Goal: Use online tool/utility: Utilize a website feature to perform a specific function

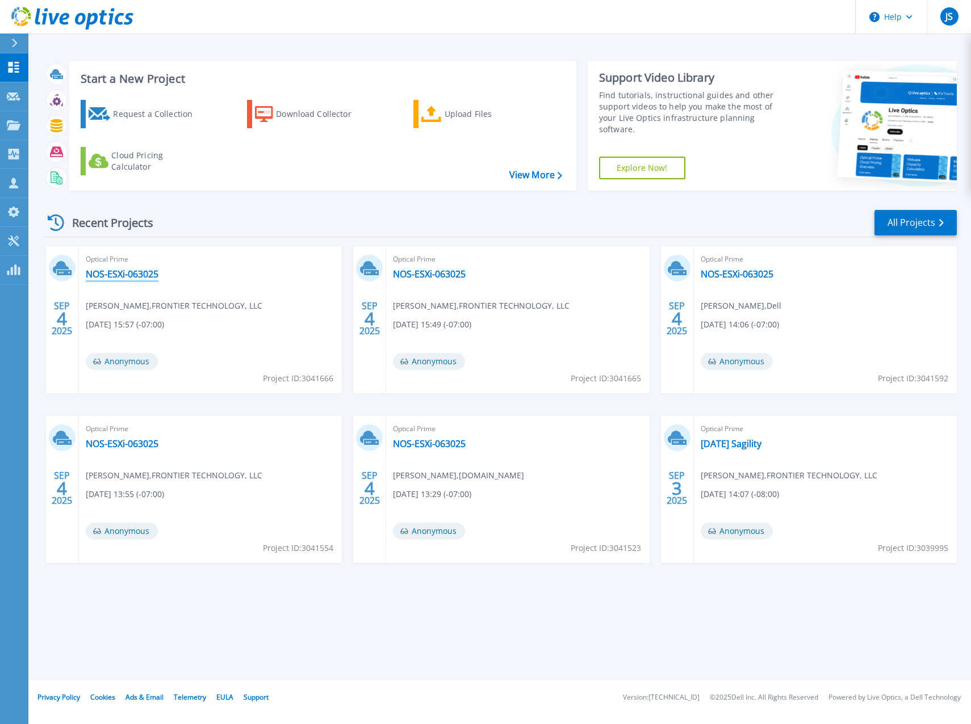
click at [99, 274] on link "NOS-ESXi-063025" at bounding box center [122, 273] width 73 height 11
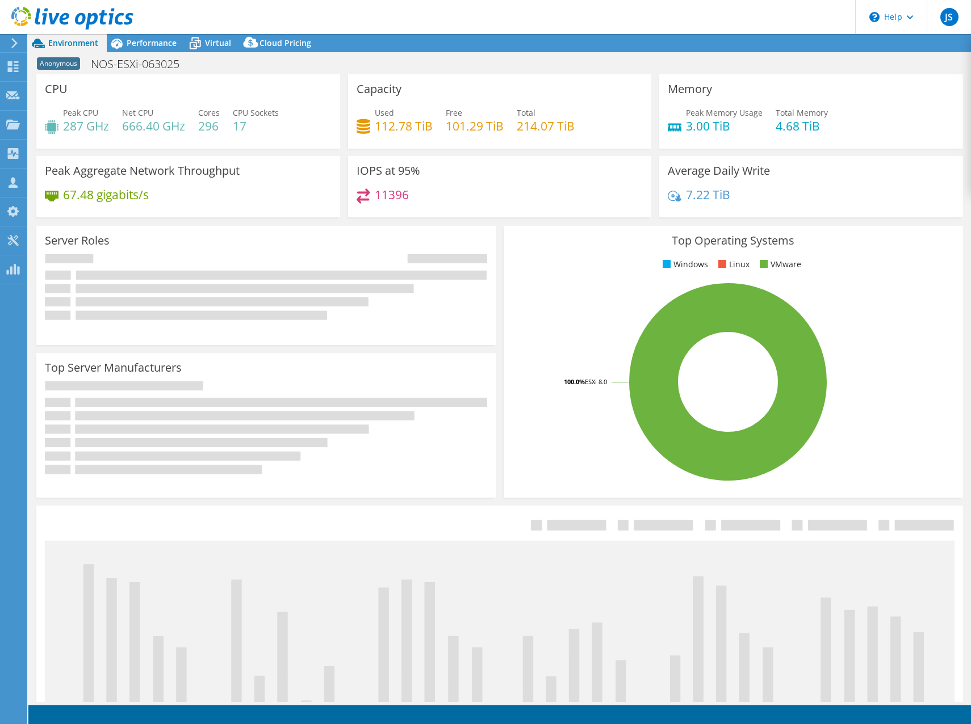
select select "USD"
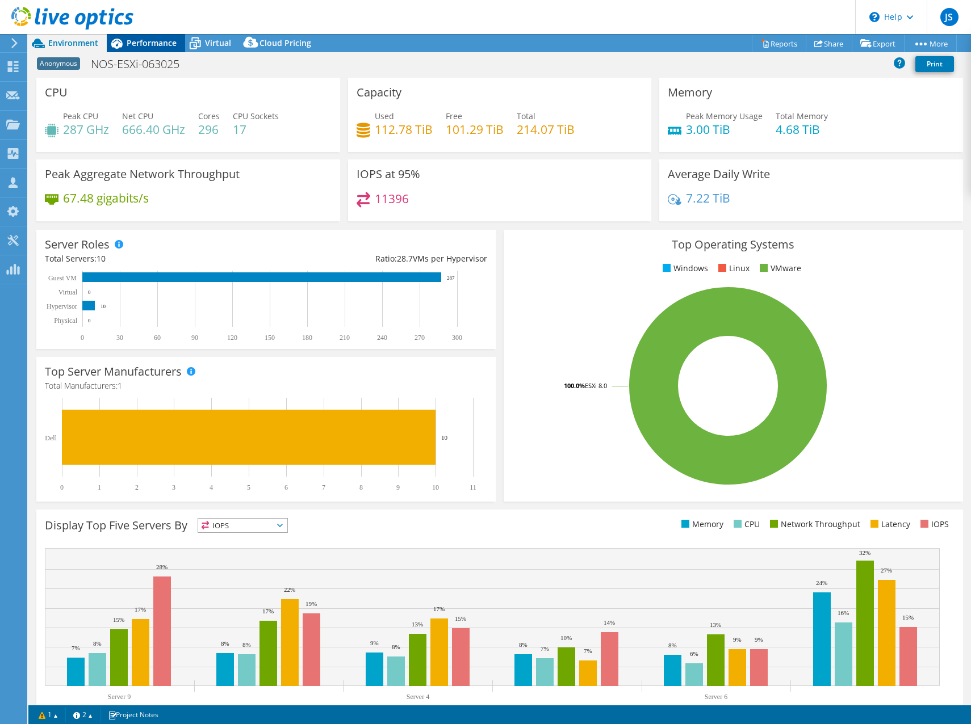
click at [152, 47] on span "Performance" at bounding box center [152, 42] width 50 height 11
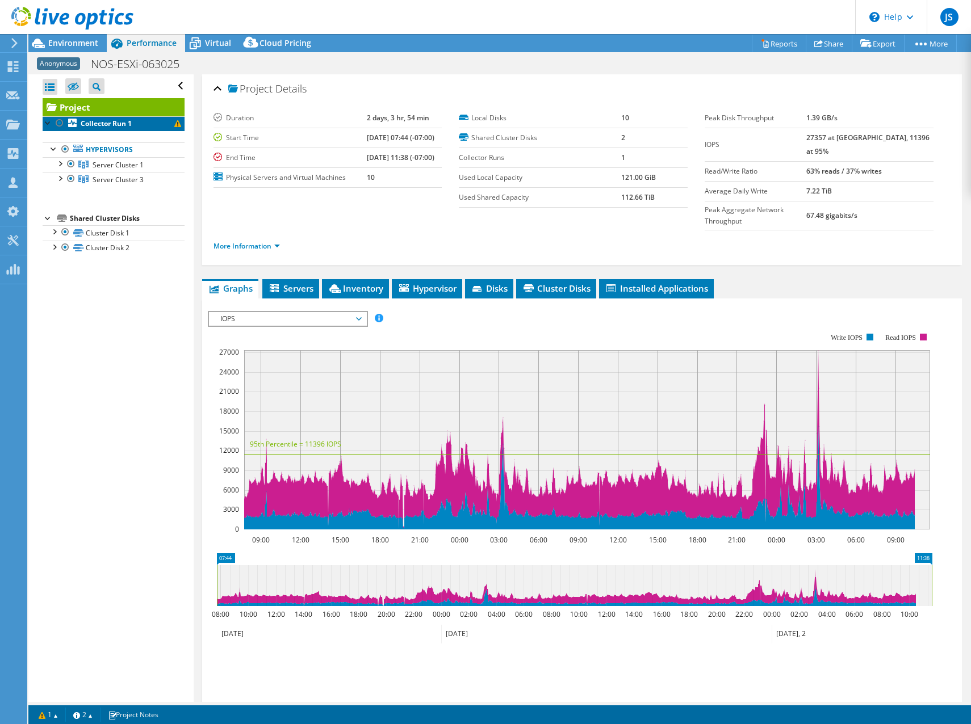
click at [95, 123] on b "Collector Run 1" at bounding box center [106, 124] width 51 height 10
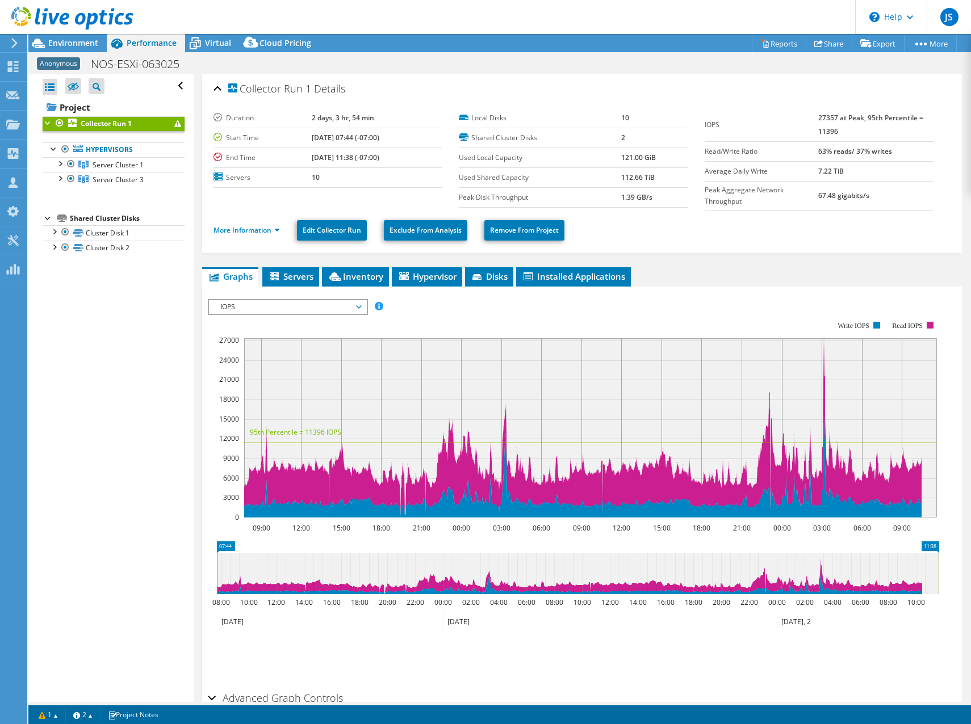
click at [262, 308] on span "IOPS" at bounding box center [288, 307] width 146 height 14
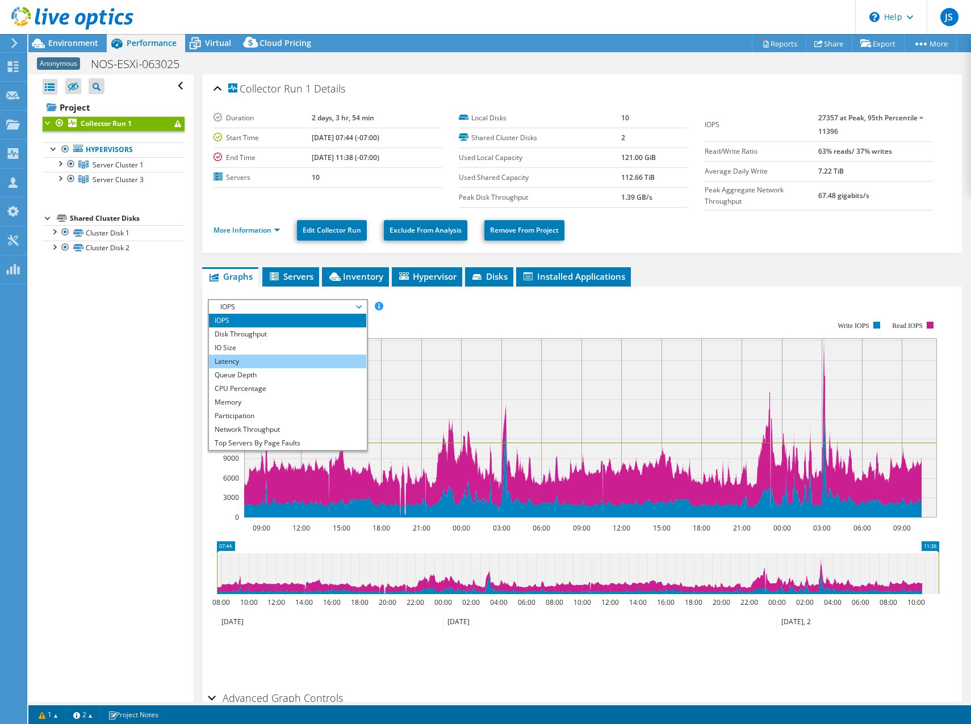
scroll to position [41, 0]
click at [251, 365] on li "Memory" at bounding box center [287, 362] width 157 height 14
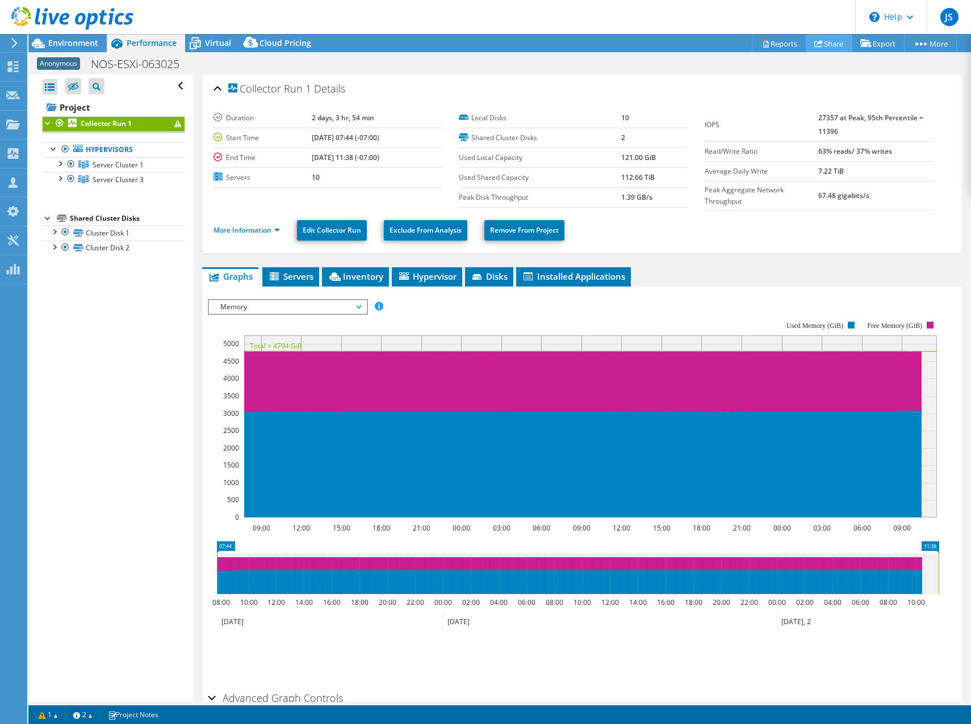
click at [822, 44] on link "Share" at bounding box center [828, 44] width 47 height 18
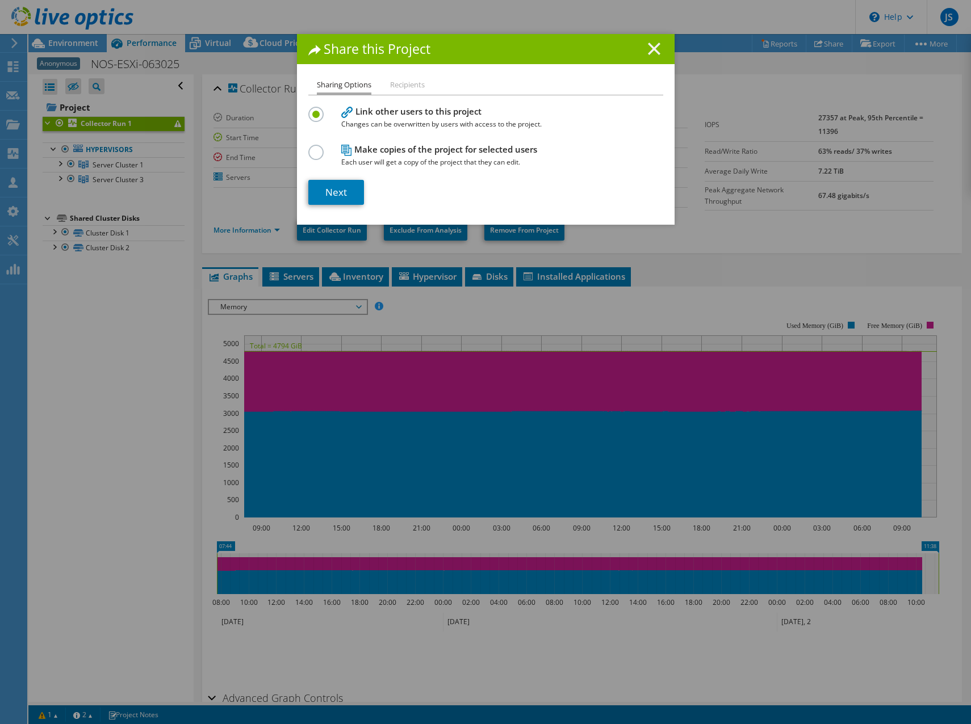
click at [651, 51] on line at bounding box center [653, 48] width 11 height 11
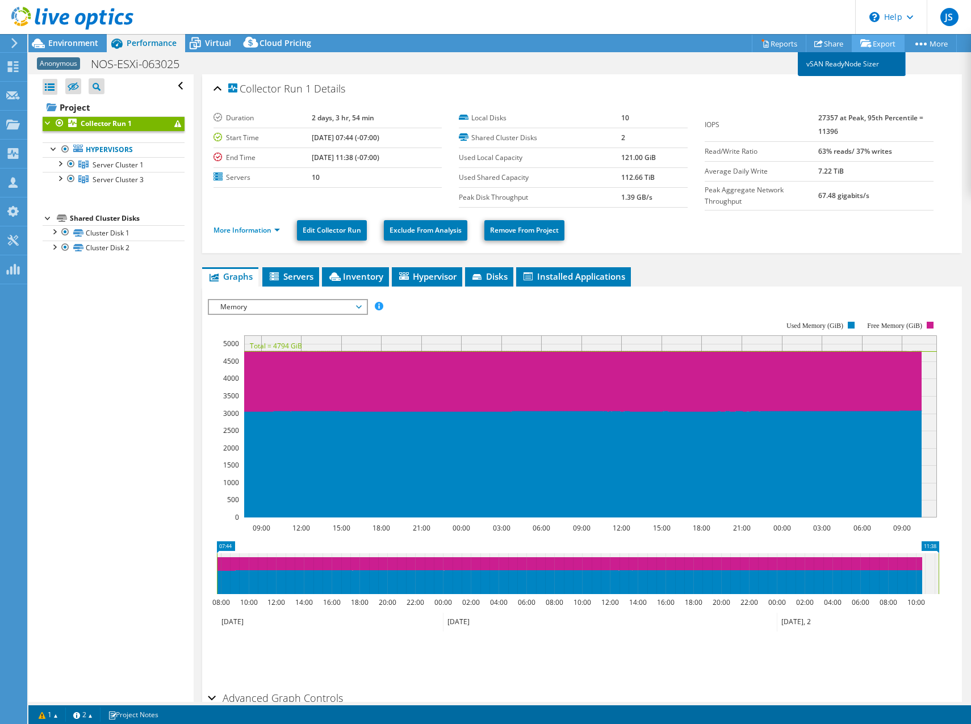
click at [849, 66] on link "vSAN ReadyNode Sizer" at bounding box center [852, 64] width 108 height 24
click at [856, 59] on link "vSAN ReadyNode Sizer" at bounding box center [852, 64] width 108 height 24
